Goal: Information Seeking & Learning: Learn about a topic

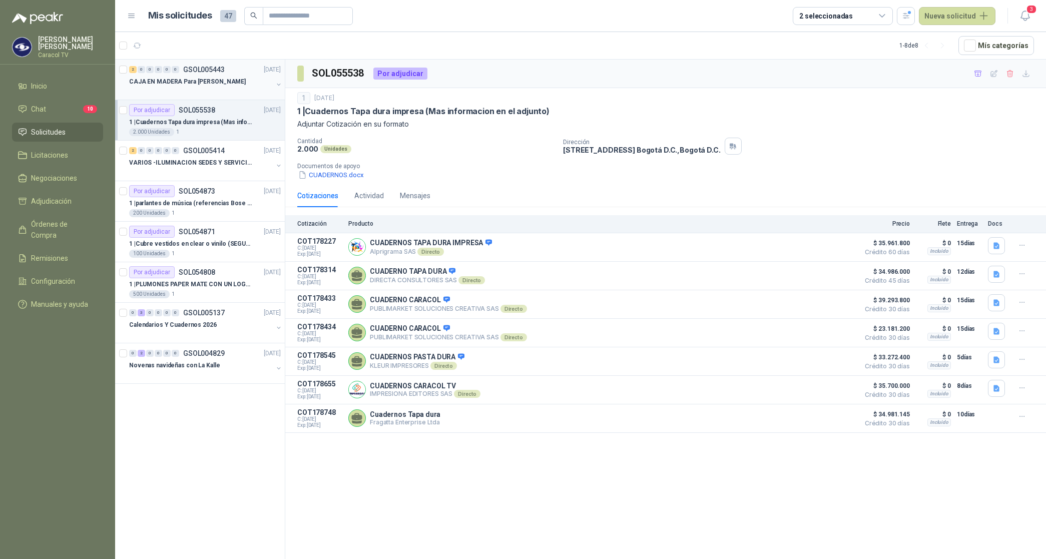
click at [198, 79] on p "CAJA EN MADERA Para [PERSON_NAME]" at bounding box center [187, 82] width 117 height 10
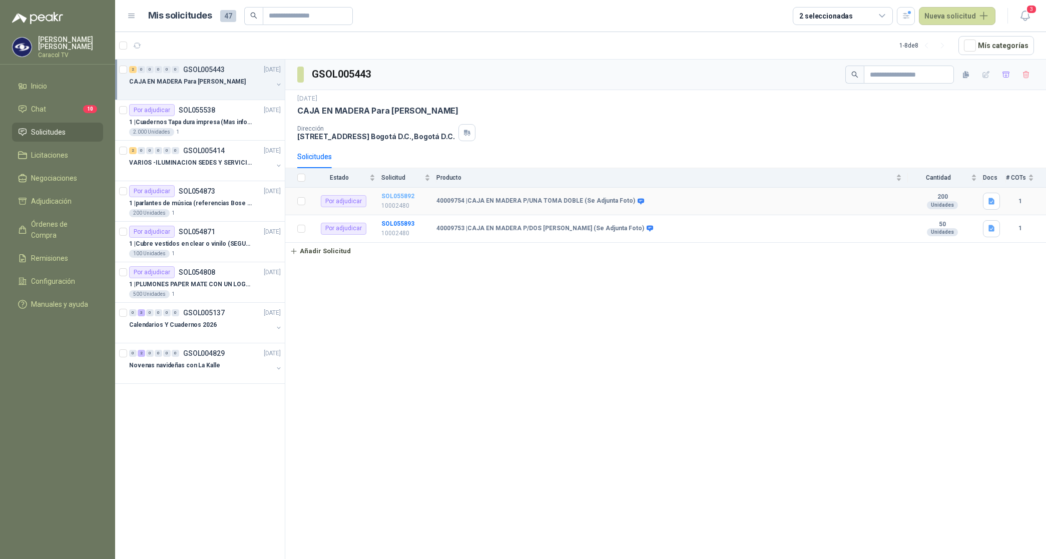
click at [398, 196] on b "SOL055892" at bounding box center [397, 196] width 33 height 7
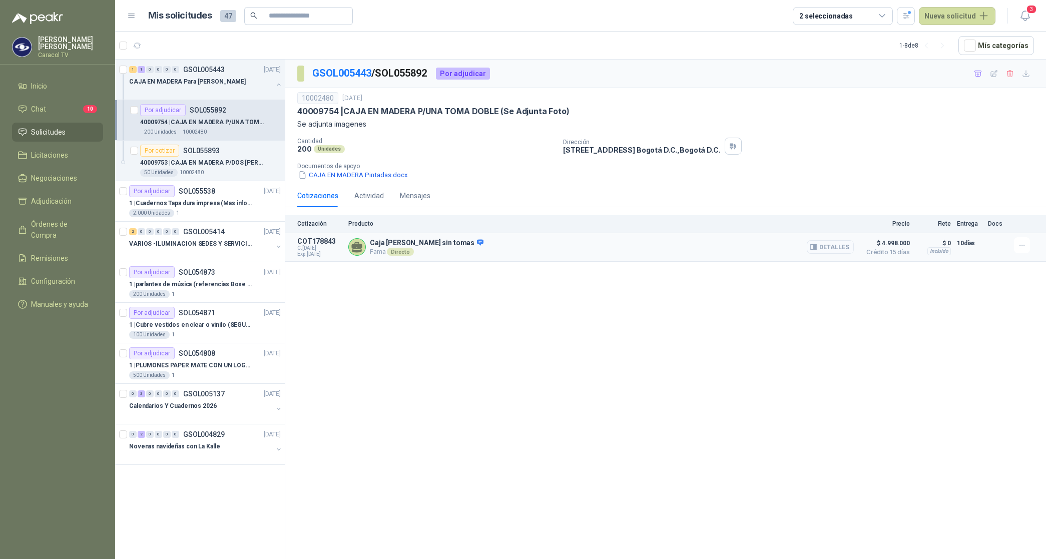
click at [831, 246] on button "Detalles" at bounding box center [830, 247] width 47 height 14
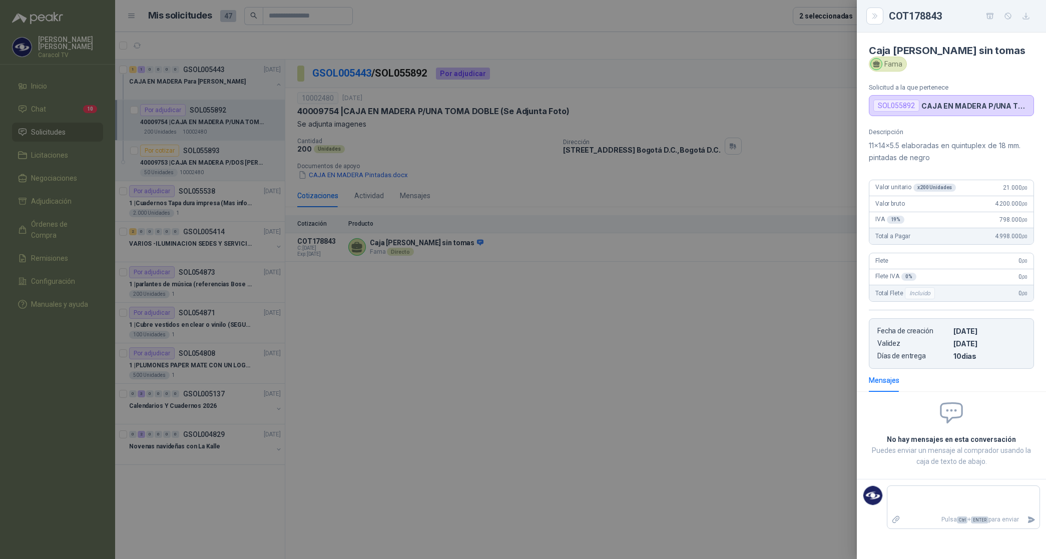
click at [780, 265] on div at bounding box center [523, 279] width 1046 height 559
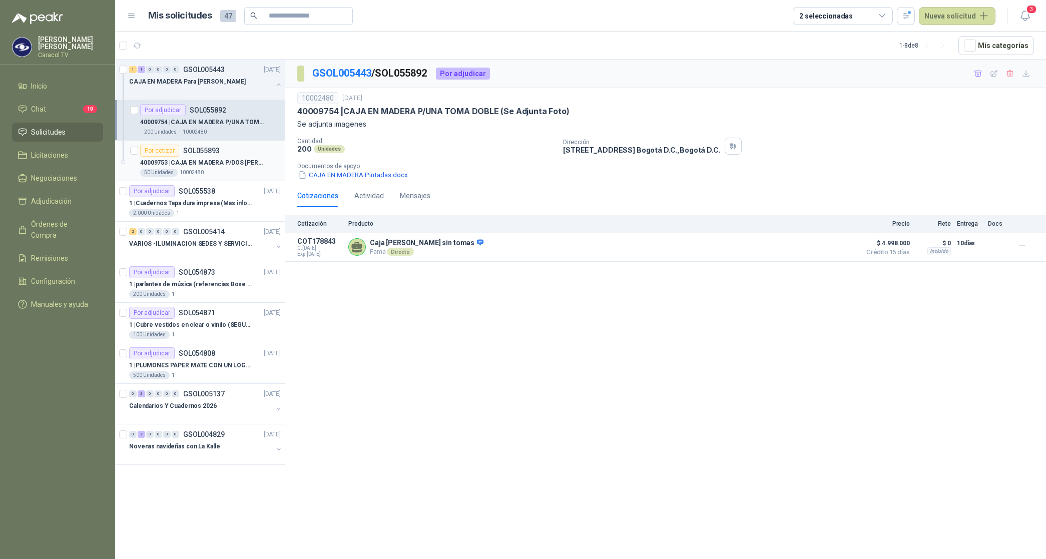
click at [234, 161] on p "40009753 | CAJA EN MADERA P/DOS [PERSON_NAME] (Se Adjunta Foto)" at bounding box center [202, 163] width 125 height 10
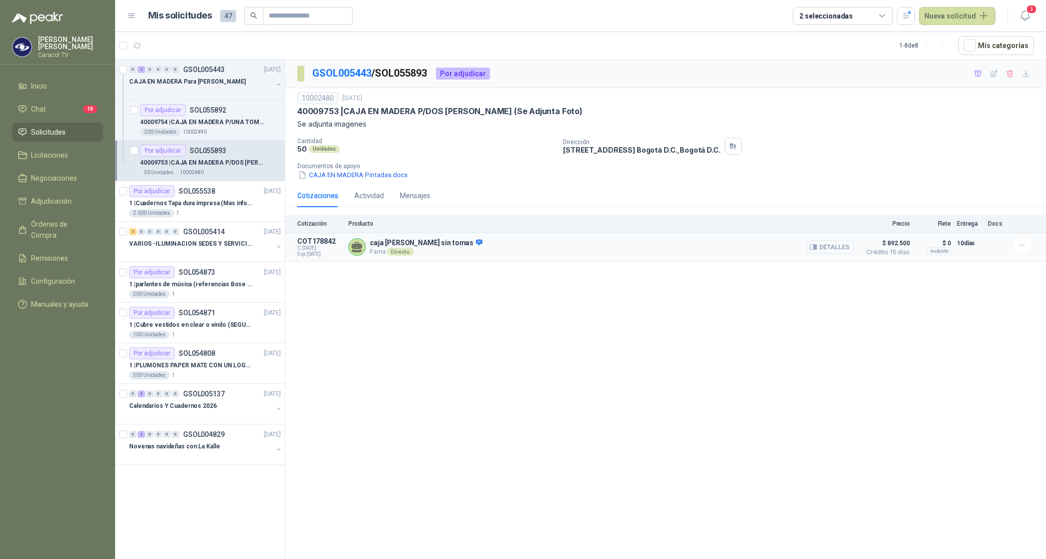
click at [824, 247] on button "Detalles" at bounding box center [830, 247] width 47 height 14
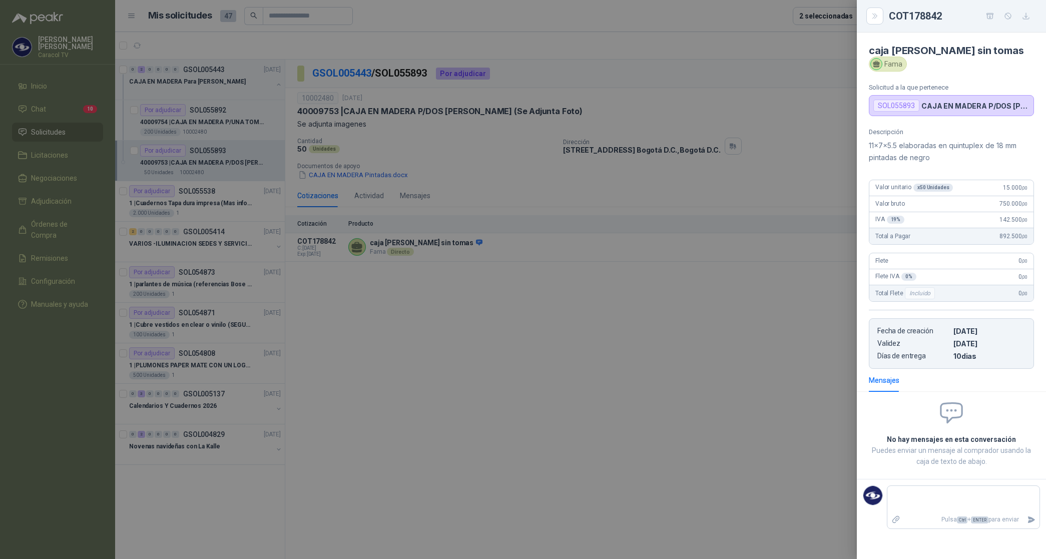
click at [706, 314] on div at bounding box center [523, 279] width 1046 height 559
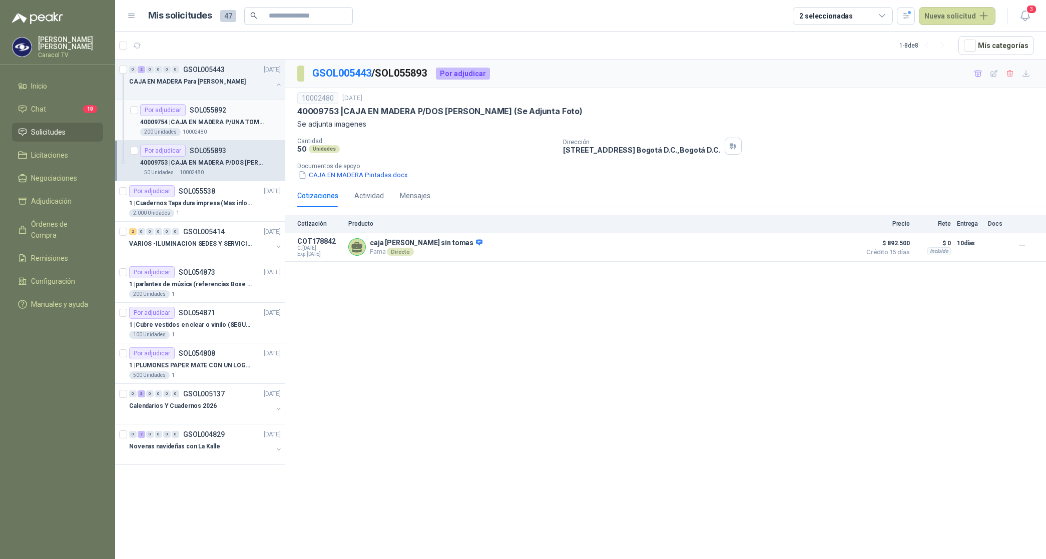
click at [211, 126] on p "40009754 | CAJA EN MADERA P/UNA TOMA DOBLE (Se Adjunta Foto)" at bounding box center [202, 123] width 125 height 10
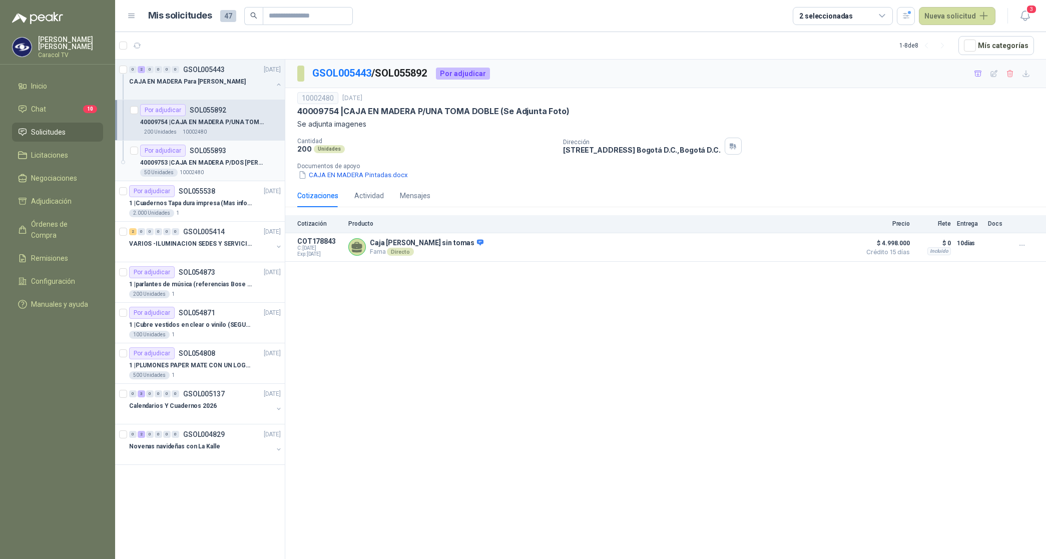
click at [213, 168] on div "40009753 | CAJA EN MADERA P/DOS [PERSON_NAME] (Se Adjunta Foto)" at bounding box center [210, 163] width 141 height 12
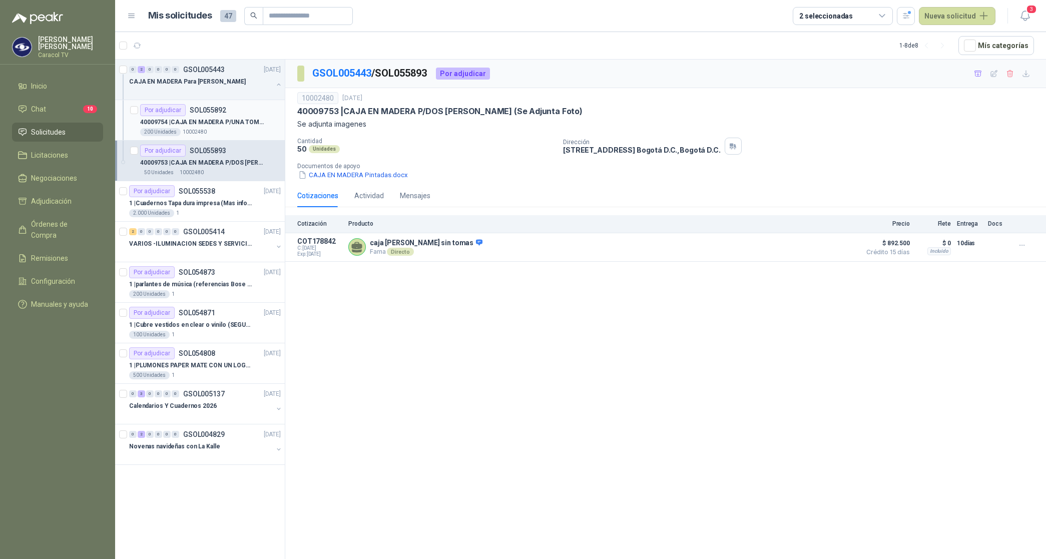
click at [226, 121] on p "40009754 | CAJA EN MADERA P/UNA TOMA DOBLE (Se Adjunta Foto)" at bounding box center [202, 123] width 125 height 10
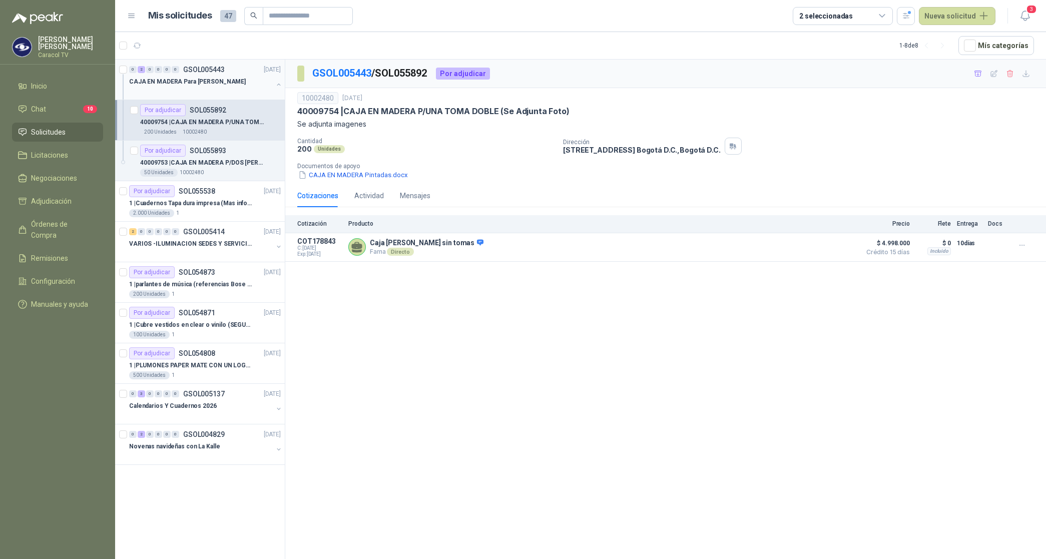
click at [223, 83] on p "CAJA EN MADERA Para [PERSON_NAME]" at bounding box center [187, 82] width 117 height 10
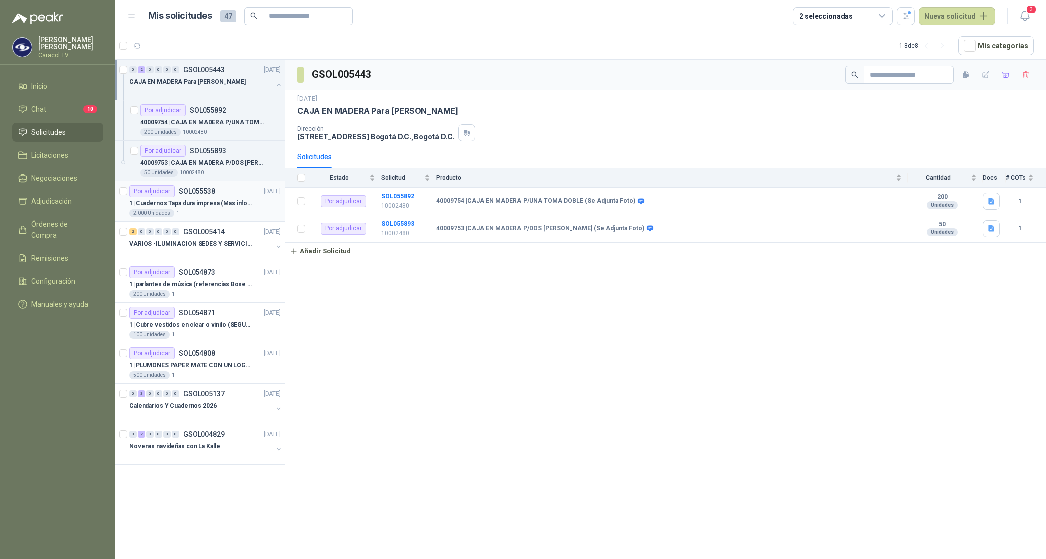
click at [197, 199] on p "1 | Cuadernos Tapa dura impresa (Mas informacion en el adjunto)" at bounding box center [191, 204] width 125 height 10
